Goal: Navigation & Orientation: Find specific page/section

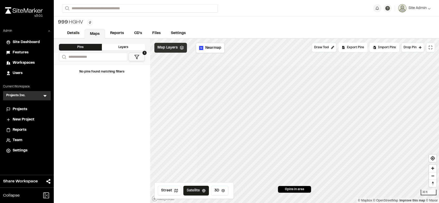
click at [171, 48] on span "Map Layers" at bounding box center [167, 48] width 20 height 6
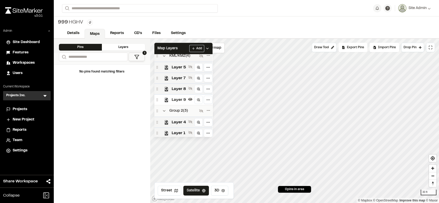
scroll to position [40, 0]
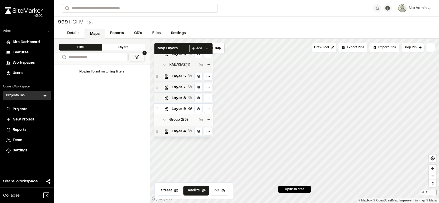
click at [197, 67] on div "KML/KMZ ( 4 )" at bounding box center [176, 65] width 43 height 6
click at [200, 67] on icon at bounding box center [201, 65] width 4 height 3
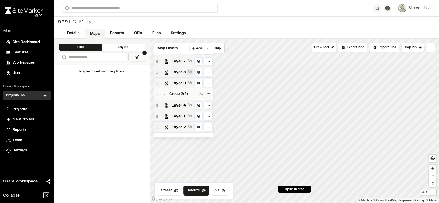
scroll to position [68, 0]
click at [199, 93] on icon at bounding box center [201, 94] width 4 height 3
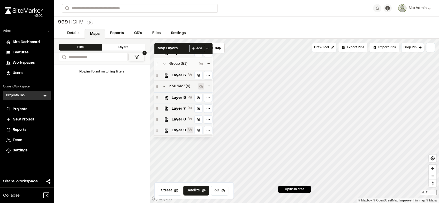
scroll to position [0, 0]
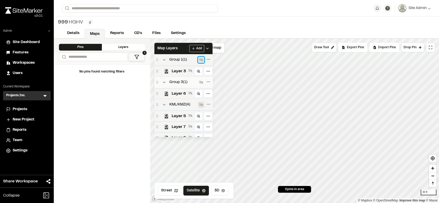
click at [200, 60] on icon at bounding box center [201, 59] width 4 height 3
click at [165, 60] on icon "Collapse group" at bounding box center [164, 60] width 4 height 4
click at [201, 73] on icon at bounding box center [201, 71] width 4 height 4
click at [163, 74] on icon "Collapse group" at bounding box center [164, 71] width 4 height 4
click at [199, 83] on icon at bounding box center [201, 83] width 4 height 4
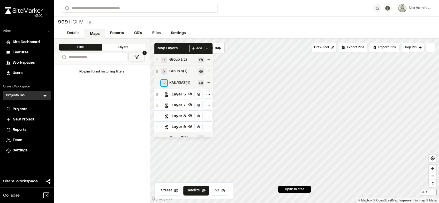
click at [163, 82] on icon "Collapse group" at bounding box center [164, 83] width 4 height 4
click at [163, 96] on icon "Collapse group" at bounding box center [164, 95] width 4 height 4
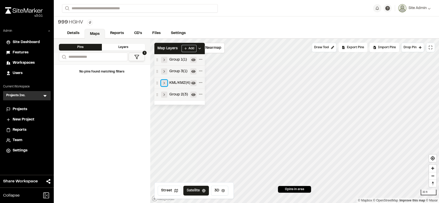
click at [165, 83] on icon "Expand group" at bounding box center [164, 83] width 4 height 4
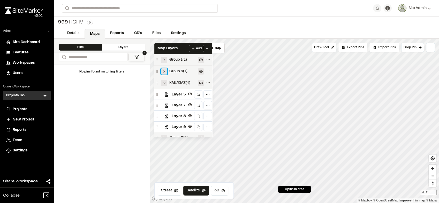
click at [165, 70] on icon "Expand group" at bounding box center [164, 71] width 4 height 4
click at [165, 61] on icon "Expand group" at bounding box center [164, 60] width 4 height 4
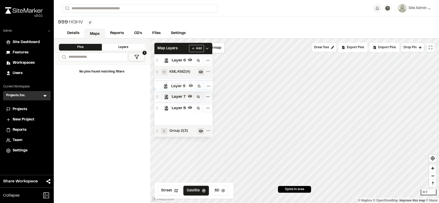
scroll to position [39, 0]
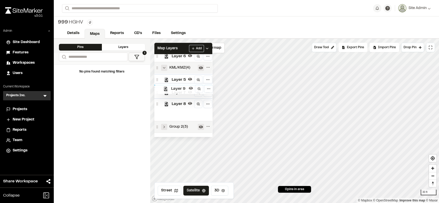
drag, startPoint x: 180, startPoint y: 115, endPoint x: 180, endPoint y: 89, distance: 26.6
click at [180, 89] on div "Group 1 ( 1 ) Layer 3 Group 3 ( 1 ) Layer 6 KML/KMZ ( 4 ) Layer 5 Layer 7 Layer…" at bounding box center [183, 95] width 58 height 83
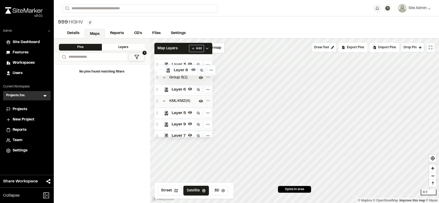
scroll to position [5, 0]
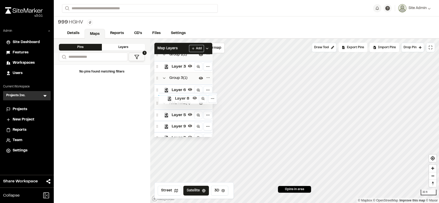
drag, startPoint x: 182, startPoint y: 113, endPoint x: 186, endPoint y: 97, distance: 17.2
click at [186, 97] on div "Group 1 ( 1 ) Layer 3 Group 3 ( 1 ) Layer 6 KML/KMZ ( 4 ) Layer 5 Layer 9 Layer…" at bounding box center [183, 95] width 58 height 83
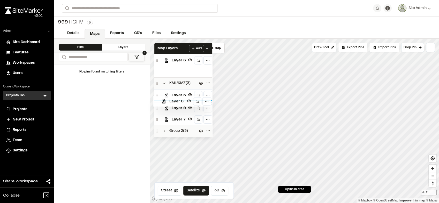
scroll to position [37, 0]
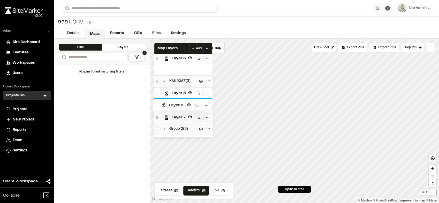
drag, startPoint x: 181, startPoint y: 67, endPoint x: 180, endPoint y: 102, distance: 34.9
click at [180, 102] on div "Group 1 ( 1 ) Layer 3 Group 3 ( 2 ) Layer 6 Layer 8 KML/KMZ ( 3 ) Layer 5 Layer…" at bounding box center [183, 95] width 58 height 83
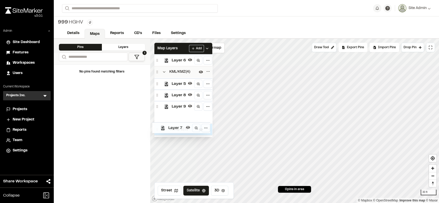
scroll to position [39, 0]
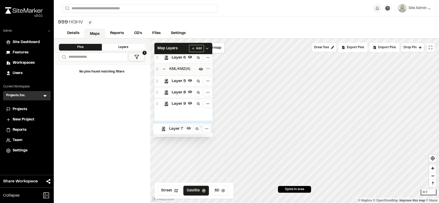
drag, startPoint x: 183, startPoint y: 112, endPoint x: 182, endPoint y: 126, distance: 14.2
click at [182, 126] on div "Group 1 ( 1 ) Layer 3 Group 3 ( 1 ) Layer 6 KML/KMZ ( 4 ) Layer 5 Layer 8 Layer…" at bounding box center [183, 95] width 58 height 83
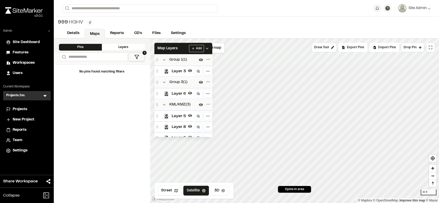
scroll to position [24, 0]
click at [163, 127] on icon "Expand group" at bounding box center [164, 127] width 4 height 4
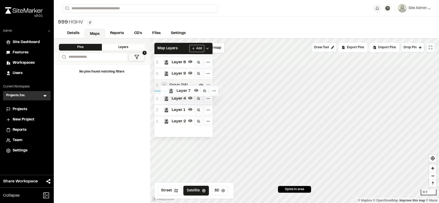
scroll to position [74, 0]
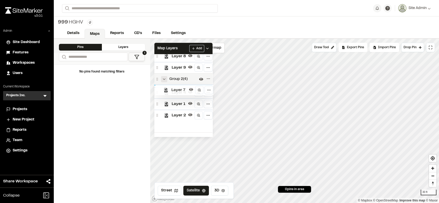
drag, startPoint x: 180, startPoint y: 126, endPoint x: 181, endPoint y: 89, distance: 37.2
click at [181, 89] on div "Group 1 ( 1 ) Layer 3 Group 3 ( 1 ) Layer 6 KML/KMZ ( 3 ) Layer 5 Layer 8 Layer…" at bounding box center [183, 95] width 58 height 83
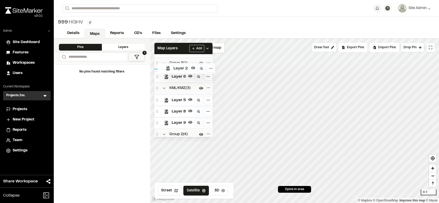
scroll to position [10, 0]
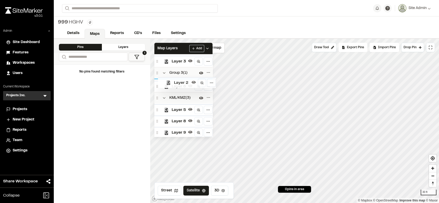
drag, startPoint x: 178, startPoint y: 126, endPoint x: 182, endPoint y: 81, distance: 44.3
click at [182, 81] on div "Group 1 ( 1 ) Layer 3 Group 3 ( 1 ) Layer 6 KML/KMZ ( 3 ) Layer 5 Layer 8 Layer…" at bounding box center [183, 95] width 58 height 83
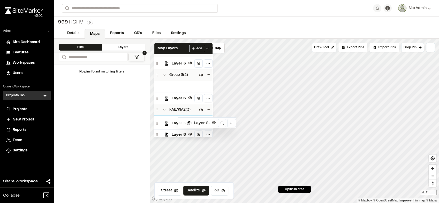
drag, startPoint x: 159, startPoint y: 94, endPoint x: 183, endPoint y: 123, distance: 37.4
click at [183, 123] on div "Group 1 ( 1 ) Layer 3 Group 3 ( 2 ) Layer 2 Layer 6 KML/KMZ ( 3 ) Layer 5 Layer…" at bounding box center [183, 95] width 58 height 83
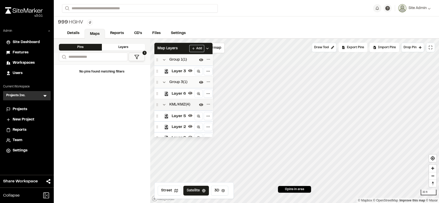
scroll to position [41, 0]
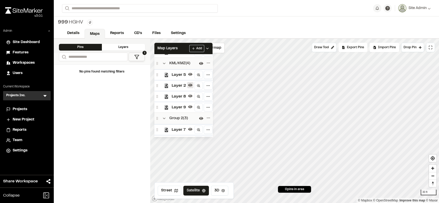
click at [189, 86] on icon at bounding box center [190, 85] width 4 height 4
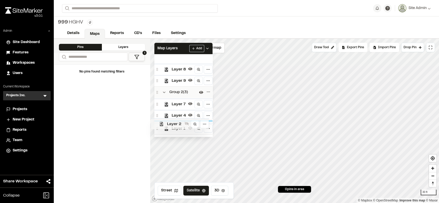
scroll to position [73, 0]
drag, startPoint x: 180, startPoint y: 86, endPoint x: 179, endPoint y: 109, distance: 23.3
click at [179, 109] on div "Group 1 ( 1 ) Layer 3 Group 3 ( 1 ) Layer 6 KML/KMZ ( 4 ) Layer 5 Layer 2 Layer…" at bounding box center [183, 95] width 58 height 83
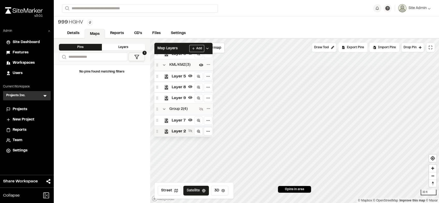
scroll to position [59, 0]
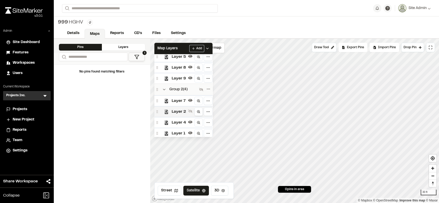
click at [199, 111] on link at bounding box center [198, 112] width 8 height 8
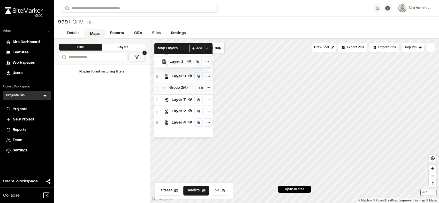
scroll to position [63, 0]
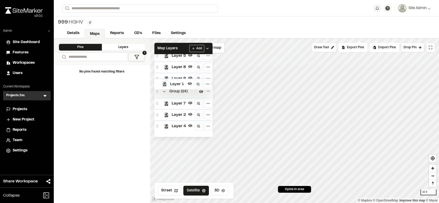
drag, startPoint x: 181, startPoint y: 125, endPoint x: 181, endPoint y: 72, distance: 53.2
click at [181, 72] on div "Group 1 ( 1 ) Layer 3 Group 3 ( 1 ) Layer 6 KML/KMZ ( 3 ) Layer 5 Layer 8 Layer…" at bounding box center [183, 95] width 58 height 83
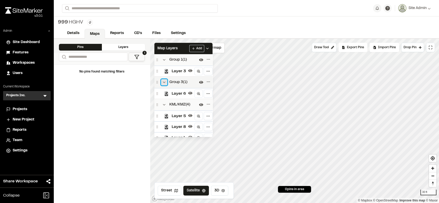
click at [165, 83] on icon "Collapse group" at bounding box center [164, 82] width 4 height 4
click at [165, 60] on icon "Collapse group" at bounding box center [164, 60] width 4 height 4
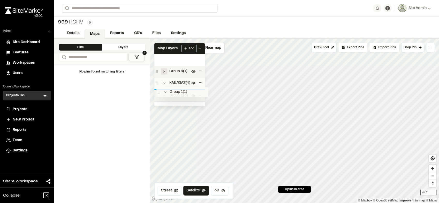
drag, startPoint x: 178, startPoint y: 58, endPoint x: 180, endPoint y: 92, distance: 34.2
click at [180, 92] on div "Group 1 ( 1 ) Group 3 ( 1 ) KML/KMZ ( 4 ) Group 2 ( 3 ) Group 1 ( 1 ) To pick u…" at bounding box center [179, 80] width 50 height 52
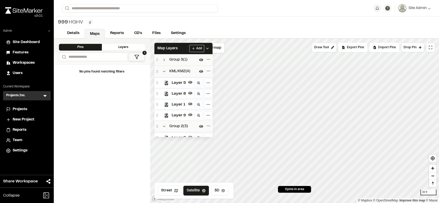
click at [167, 17] on div "999 HGHV Type Enter or comma to add tag." at bounding box center [246, 23] width 385 height 12
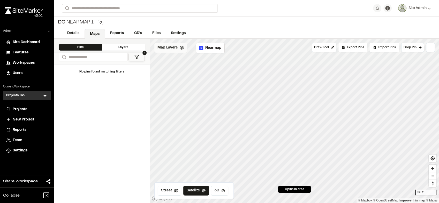
click at [161, 48] on span "Map Layers" at bounding box center [167, 48] width 20 height 6
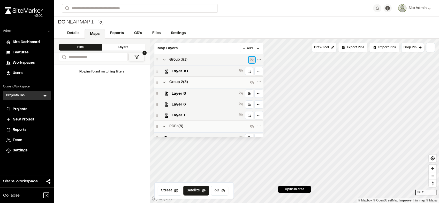
click at [255, 59] on button at bounding box center [251, 60] width 6 height 6
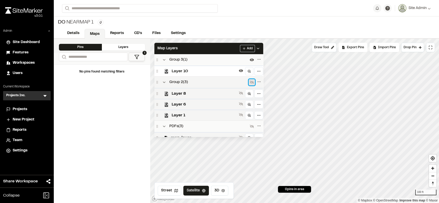
click at [254, 81] on icon at bounding box center [252, 82] width 4 height 4
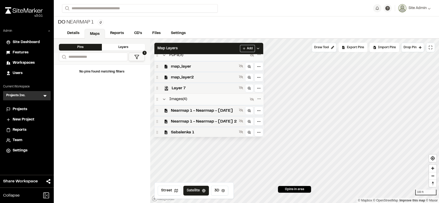
scroll to position [72, 0]
click at [254, 101] on icon at bounding box center [252, 99] width 4 height 4
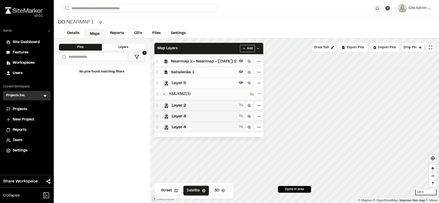
scroll to position [134, 0]
click at [254, 94] on icon at bounding box center [252, 94] width 4 height 4
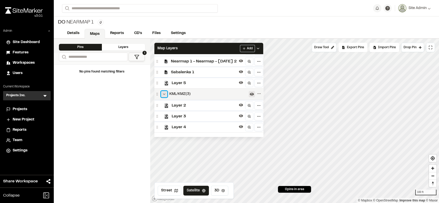
click at [163, 94] on icon "Collapse group" at bounding box center [164, 94] width 4 height 4
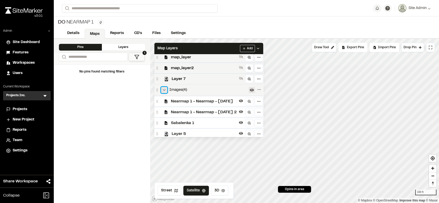
click at [162, 89] on button "Collapse group" at bounding box center [164, 90] width 6 height 6
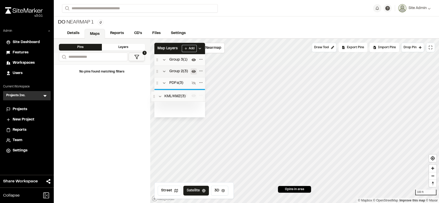
scroll to position [0, 0]
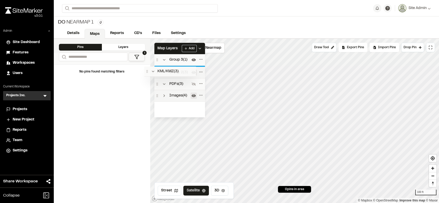
drag, startPoint x: 176, startPoint y: 126, endPoint x: 167, endPoint y: 91, distance: 35.9
click at [167, 91] on div "Group 3 ( 1 ) Group 2 ( 3 ) PDFs ( 3 ) Images ( 4 ) KML/KMZ ( 3 )" at bounding box center [179, 85] width 51 height 63
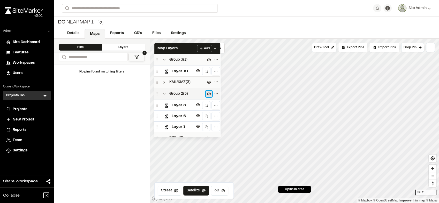
click at [208, 95] on icon at bounding box center [209, 94] width 4 height 3
click at [198, 70] on icon at bounding box center [198, 70] width 4 height 3
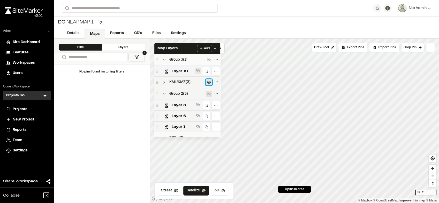
click at [210, 81] on icon at bounding box center [209, 82] width 4 height 4
click at [166, 83] on icon "Expand group" at bounding box center [164, 82] width 4 height 4
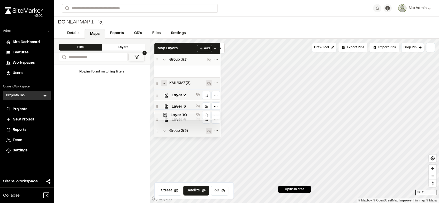
scroll to position [0, 0]
drag, startPoint x: 179, startPoint y: 110, endPoint x: 179, endPoint y: 91, distance: 19.4
click at [179, 91] on div "Group 3 ( 1 ) Layer 10 KML/KMZ ( 3 ) Layer 2 Layer 3 Layer 4 Group 2 ( 3 ) Laye…" at bounding box center [187, 95] width 66 height 83
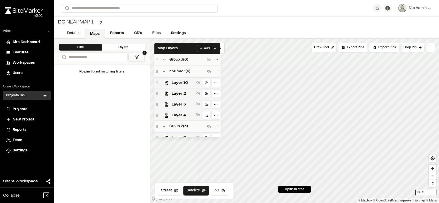
click at [180, 81] on span "Layer 10" at bounding box center [183, 83] width 22 height 6
click at [184, 91] on div "Layer 2" at bounding box center [187, 93] width 66 height 11
click at [185, 103] on span "Layer 3" at bounding box center [183, 105] width 22 height 6
click at [185, 113] on div "Layer 4" at bounding box center [187, 115] width 66 height 11
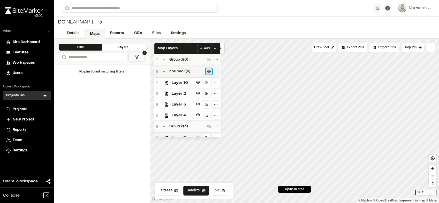
click at [207, 73] on icon at bounding box center [209, 71] width 4 height 4
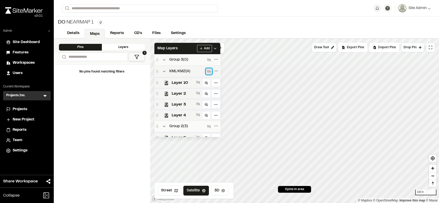
click at [207, 73] on icon at bounding box center [209, 71] width 4 height 4
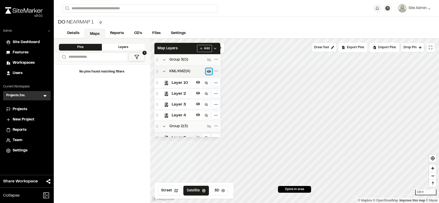
click at [207, 73] on icon at bounding box center [209, 71] width 4 height 4
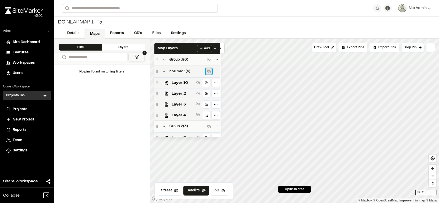
scroll to position [91, 0]
click at [207, 128] on icon at bounding box center [209, 127] width 4 height 4
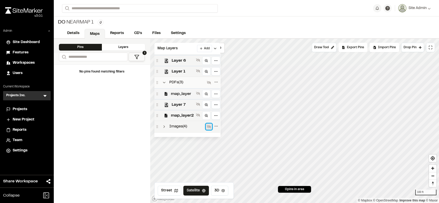
scroll to position [0, 0]
click at [208, 72] on icon at bounding box center [209, 71] width 4 height 3
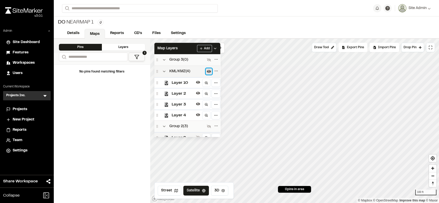
click at [208, 72] on icon at bounding box center [209, 71] width 4 height 3
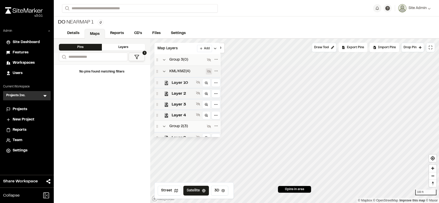
click at [178, 83] on span "Layer 10" at bounding box center [183, 83] width 22 height 6
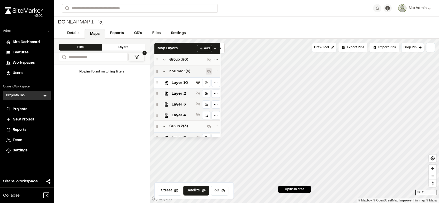
click at [178, 83] on span "Layer 10" at bounding box center [183, 83] width 22 height 6
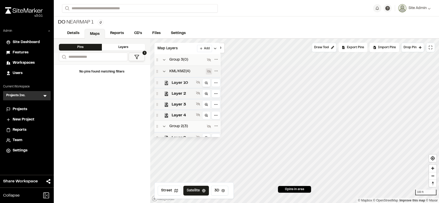
click at [204, 82] on icon at bounding box center [206, 83] width 4 height 4
click at [208, 74] on button at bounding box center [209, 71] width 6 height 6
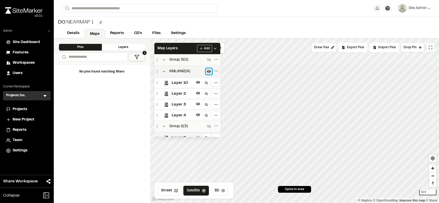
click at [208, 75] on button at bounding box center [209, 71] width 6 height 6
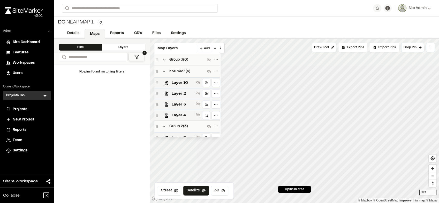
click at [178, 95] on span "Layer 2" at bounding box center [183, 94] width 22 height 6
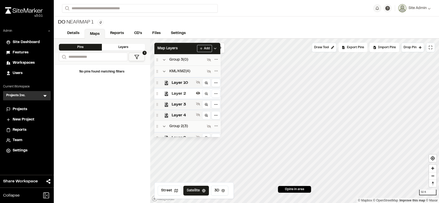
click at [178, 95] on span "Layer 2" at bounding box center [183, 94] width 22 height 6
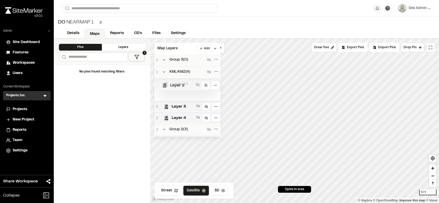
scroll to position [3, 0]
drag, startPoint x: 186, startPoint y: 94, endPoint x: 186, endPoint y: 81, distance: 12.7
click at [186, 81] on div "Group 3 ( 0 ) KML/KMZ ( 4 ) Layer 10 Layer 2 Layer 3 Layer 4 Group 2 ( 3 ) Laye…" at bounding box center [187, 95] width 66 height 83
click at [207, 72] on icon at bounding box center [209, 71] width 4 height 3
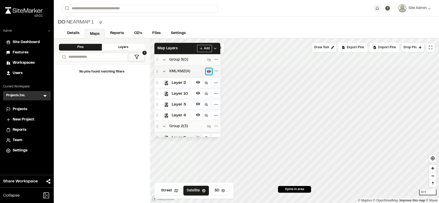
click at [207, 72] on icon at bounding box center [209, 71] width 4 height 3
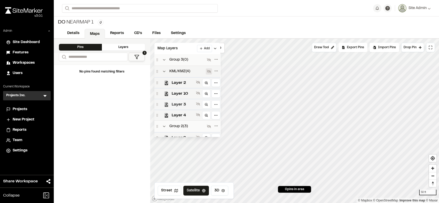
click at [184, 106] on span "Layer 3" at bounding box center [183, 105] width 22 height 6
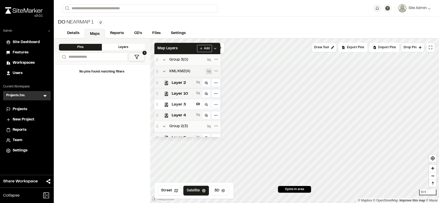
click at [184, 106] on span "Layer 3" at bounding box center [183, 105] width 22 height 6
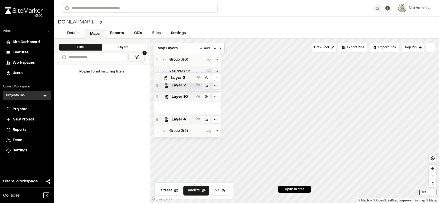
scroll to position [4, 0]
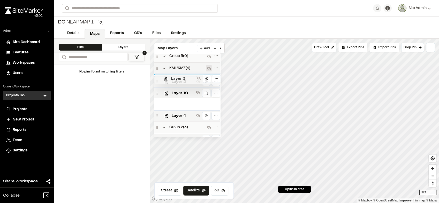
drag, startPoint x: 184, startPoint y: 106, endPoint x: 185, endPoint y: 81, distance: 25.6
click at [185, 81] on div "Group 3 ( 0 ) KML/KMZ ( 4 ) Layer 2 Layer 10 Layer 3 Layer 4 Group 2 ( 3 ) Laye…" at bounding box center [187, 95] width 66 height 83
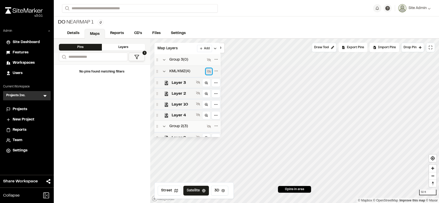
click at [207, 73] on icon at bounding box center [209, 71] width 4 height 3
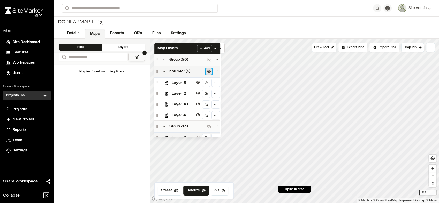
click at [207, 73] on icon at bounding box center [209, 71] width 4 height 3
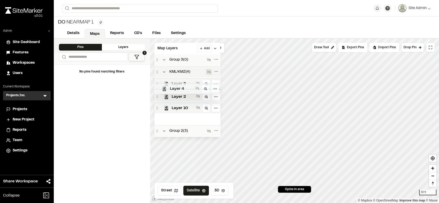
scroll to position [4, 0]
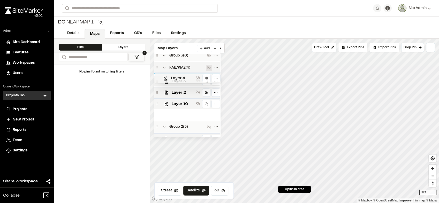
drag, startPoint x: 186, startPoint y: 116, endPoint x: 187, endPoint y: 78, distance: 38.0
click at [187, 78] on div "Group 3 ( 0 ) KML/KMZ ( 4 ) Layer 3 Layer 2 Layer 10 Layer 4 Group 2 ( 3 ) Laye…" at bounding box center [187, 95] width 66 height 83
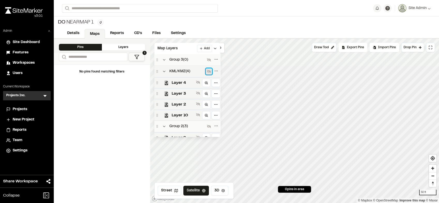
click at [207, 74] on button at bounding box center [209, 71] width 6 height 6
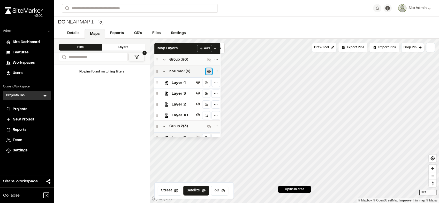
click at [207, 74] on button at bounding box center [209, 71] width 6 height 6
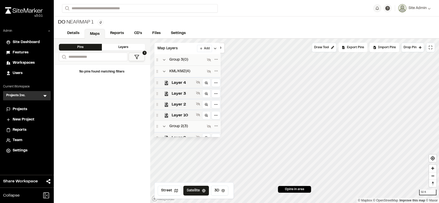
click at [317, 23] on div "DO Nearmap 1 Type Enter or comma to add tag." at bounding box center [246, 23] width 385 height 12
